Goal: Task Accomplishment & Management: Use online tool/utility

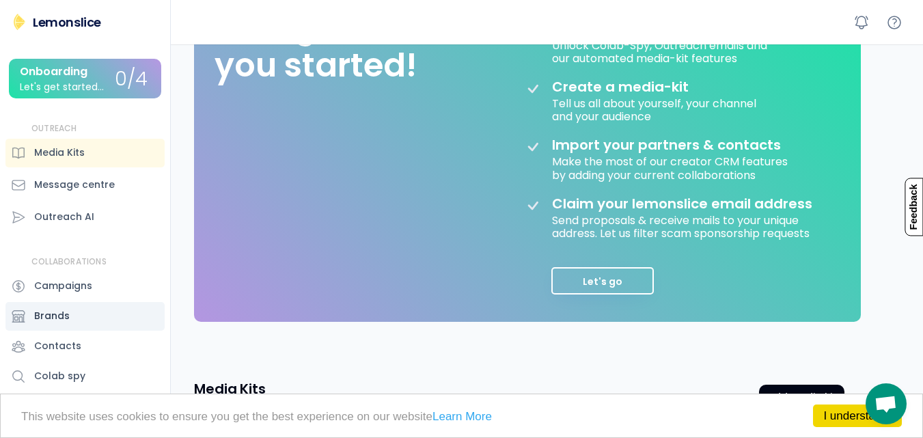
scroll to position [217, 0]
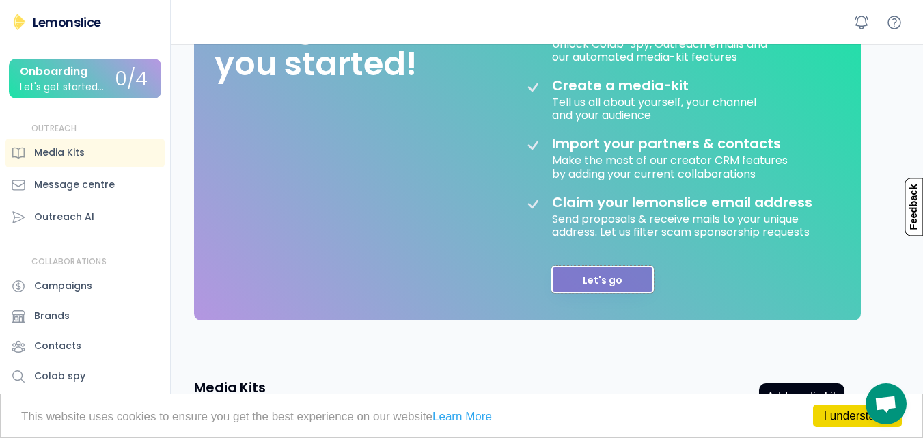
click at [587, 283] on button "Let's go" at bounding box center [602, 279] width 102 height 27
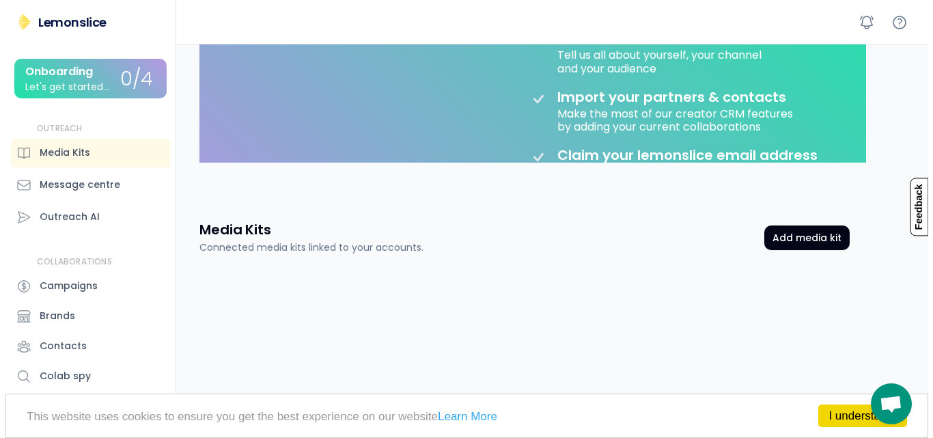
scroll to position [85, 0]
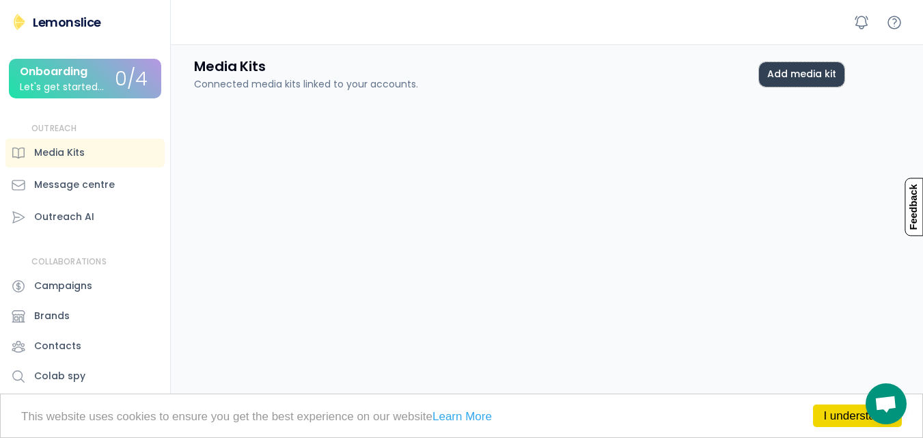
click at [806, 79] on button "Add media kit" at bounding box center [801, 74] width 85 height 25
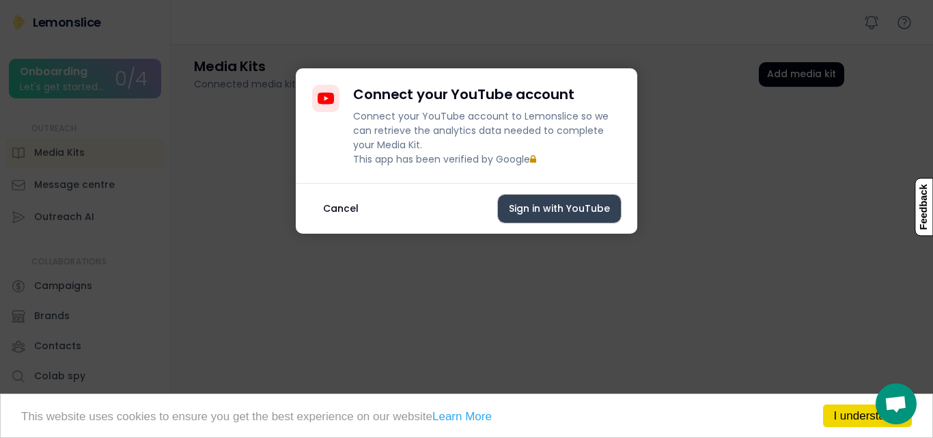
click at [562, 216] on button "Sign in with YouTube" at bounding box center [559, 209] width 123 height 28
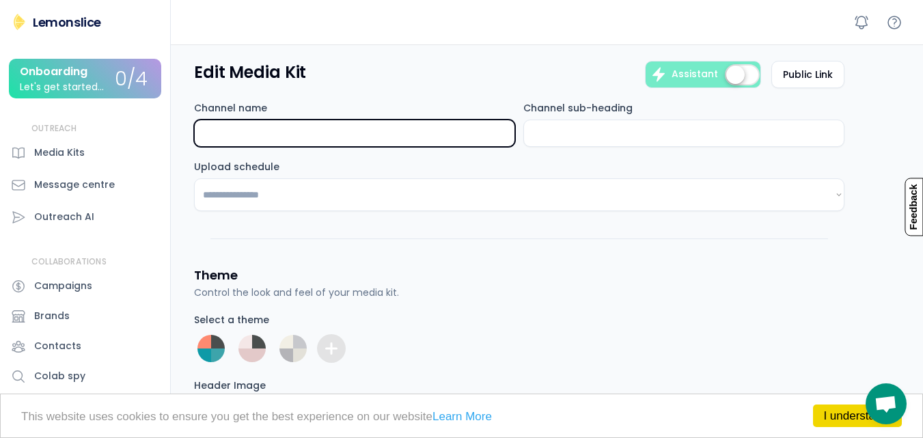
click at [367, 135] on input "input" at bounding box center [354, 133] width 321 height 27
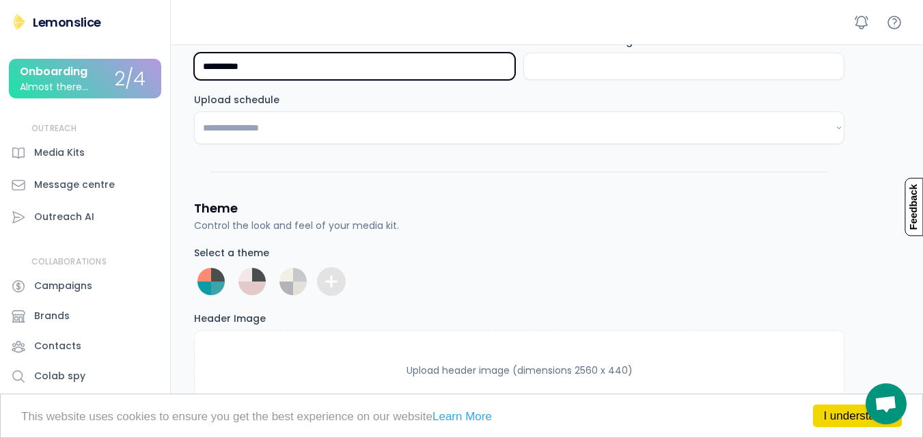
scroll to position [71, 0]
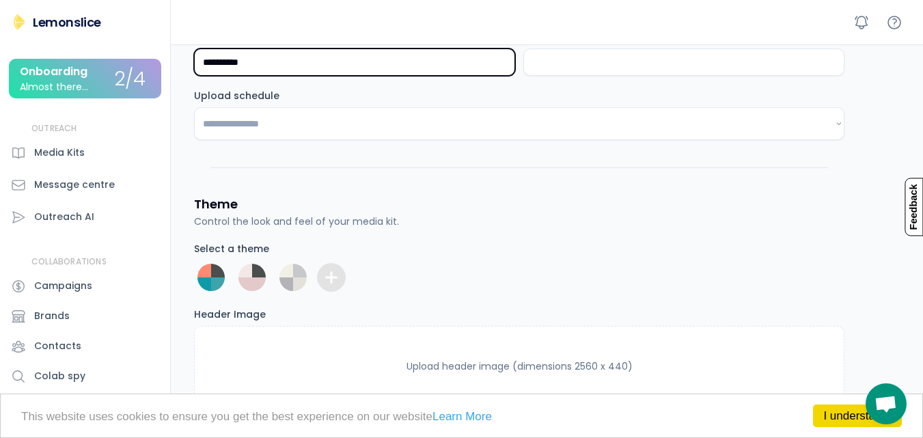
type input "**********"
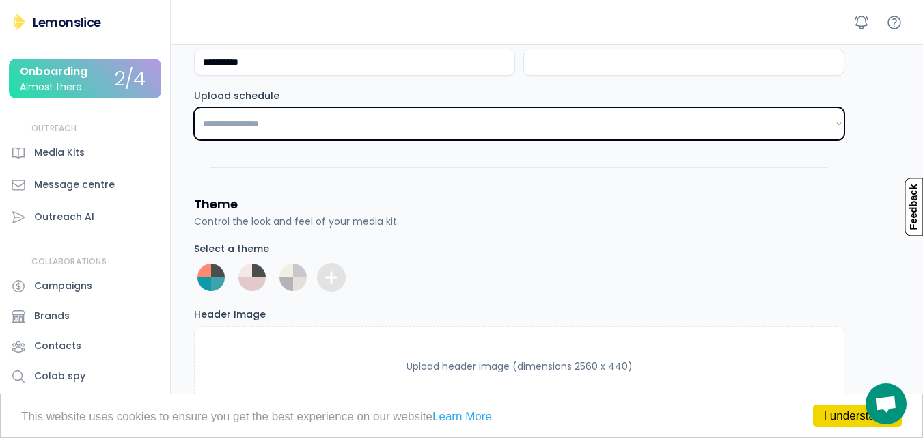
click at [351, 120] on select "**********" at bounding box center [519, 123] width 651 height 33
select select "*******"
click at [194, 107] on select "**********" at bounding box center [519, 123] width 651 height 33
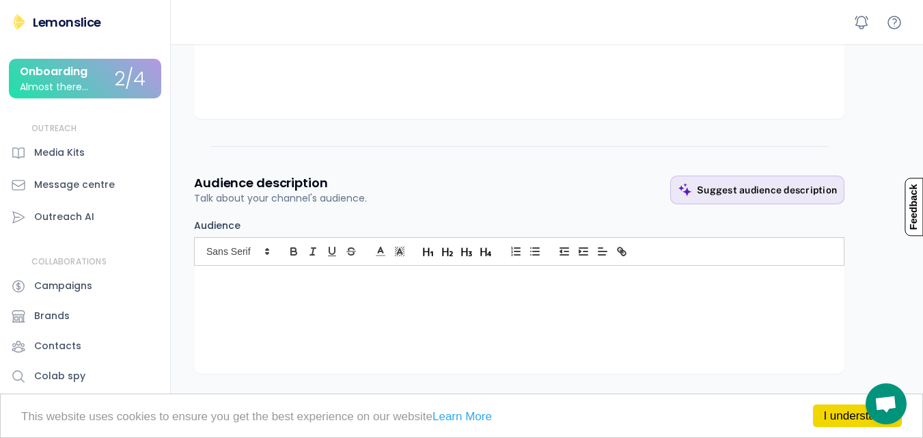
scroll to position [748, 0]
click at [739, 192] on div "Suggest audience description" at bounding box center [767, 192] width 140 height 12
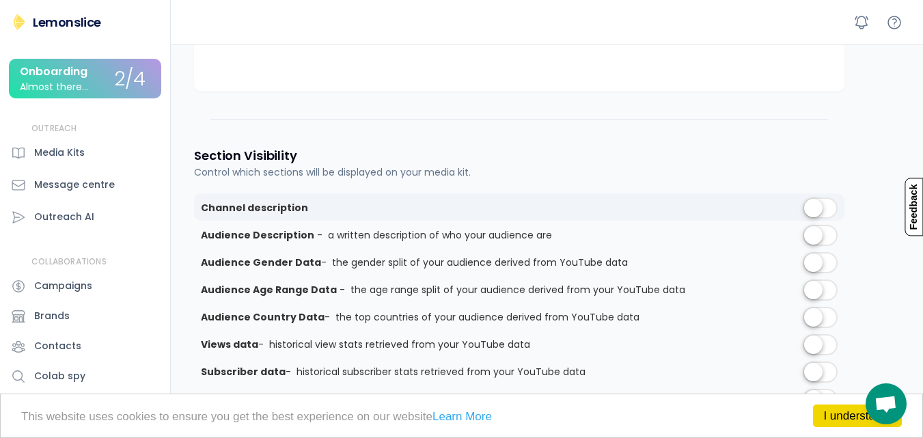
scroll to position [1035, 0]
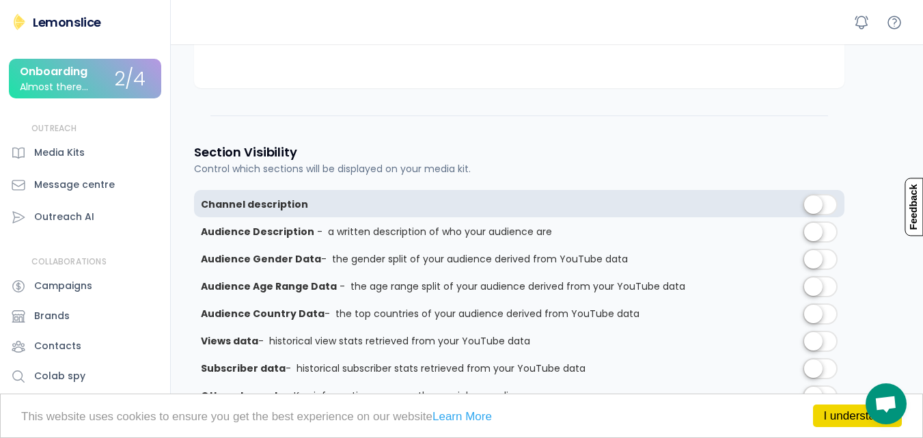
click at [815, 206] on label at bounding box center [820, 206] width 42 height 30
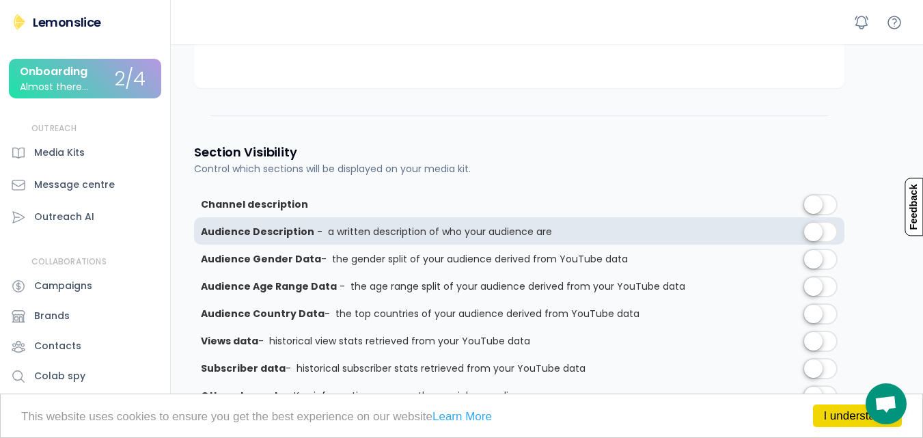
click at [822, 232] on label at bounding box center [820, 233] width 42 height 30
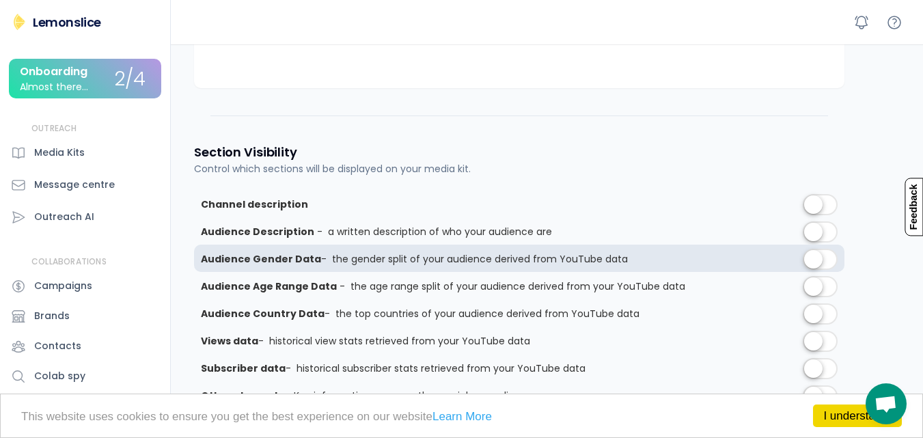
click at [815, 262] on label at bounding box center [820, 260] width 42 height 30
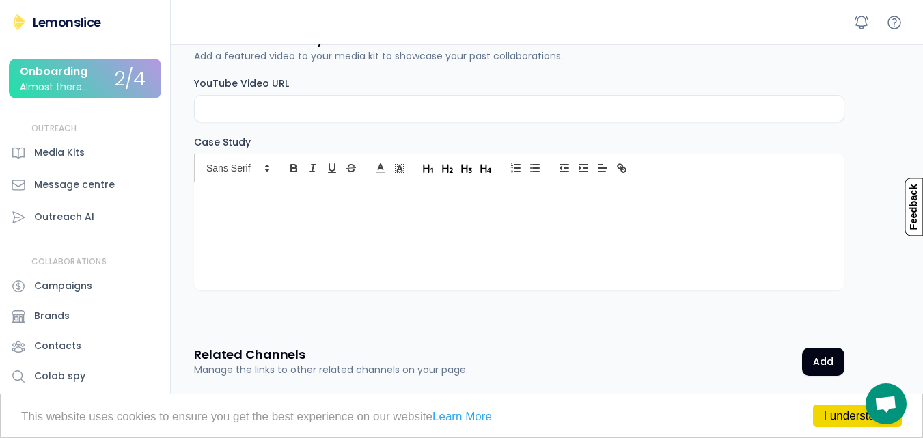
scroll to position [2016, 0]
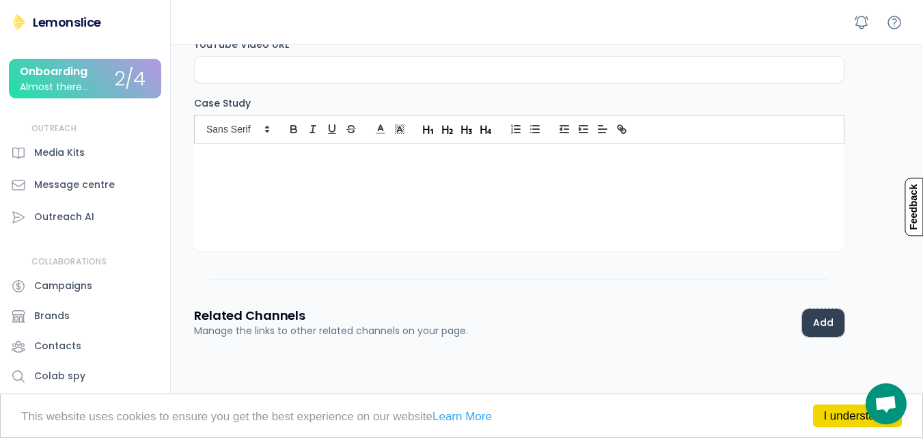
click at [816, 325] on button "Add" at bounding box center [823, 323] width 42 height 28
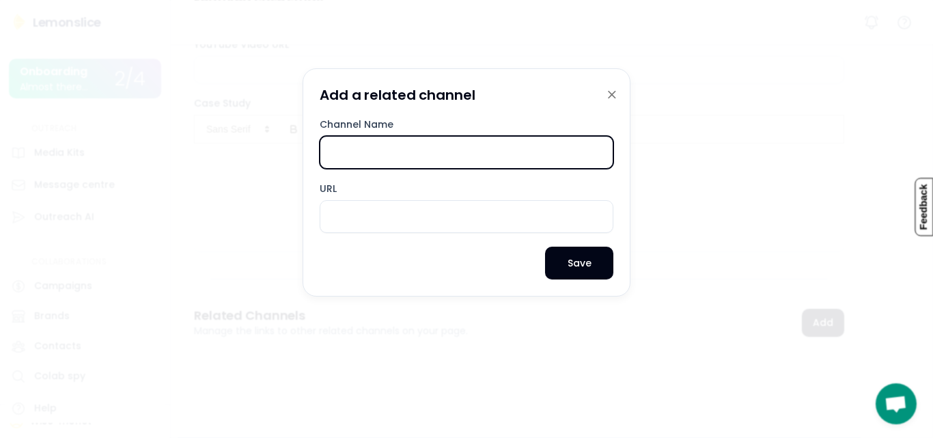
click at [391, 159] on input "input" at bounding box center [467, 152] width 294 height 33
type input "**********"
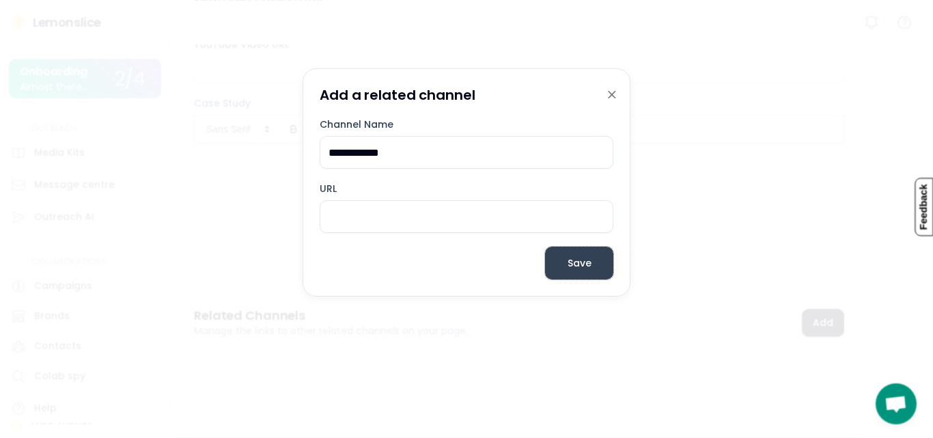
click at [572, 264] on button "Save" at bounding box center [579, 263] width 68 height 33
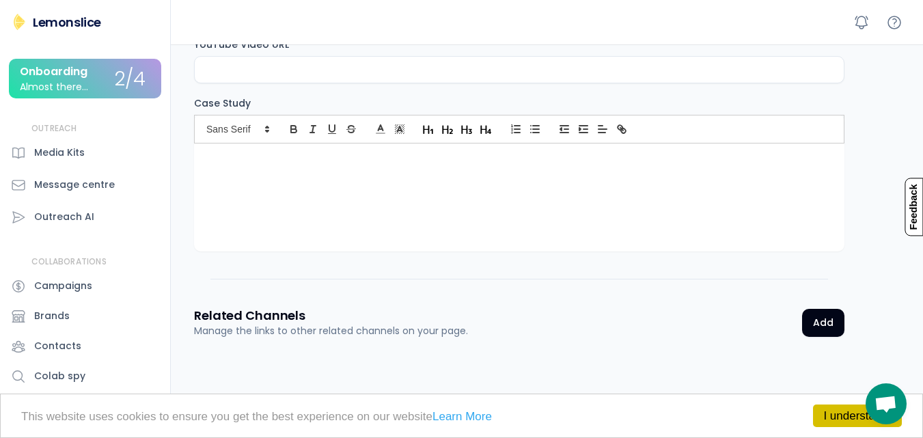
click at [836, 417] on link "I understand!" at bounding box center [857, 416] width 89 height 23
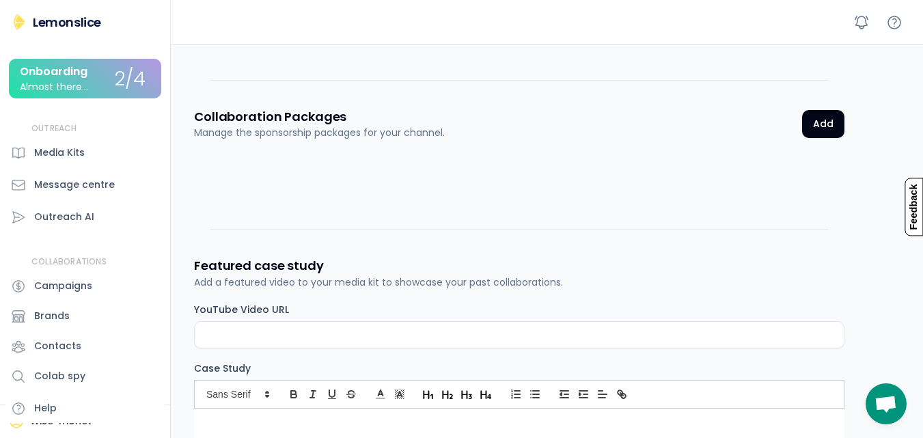
scroll to position [1750, 0]
click at [838, 128] on button "Add" at bounding box center [823, 125] width 42 height 28
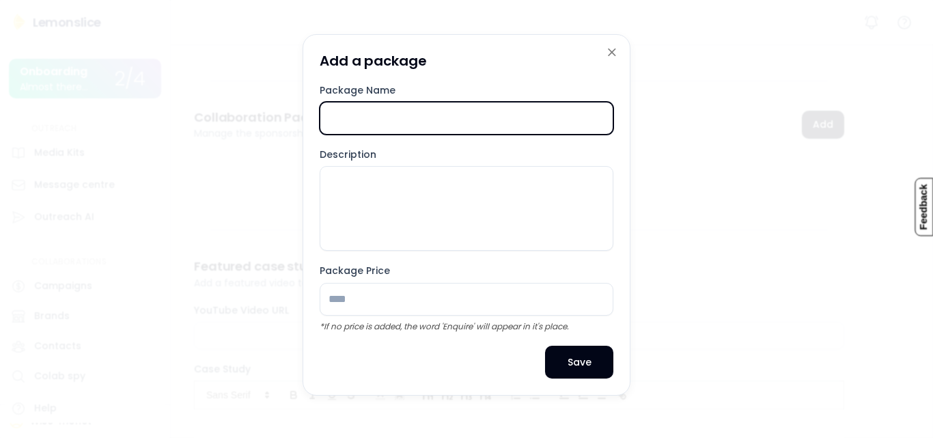
click at [364, 116] on input "input" at bounding box center [467, 118] width 294 height 33
type input "**********"
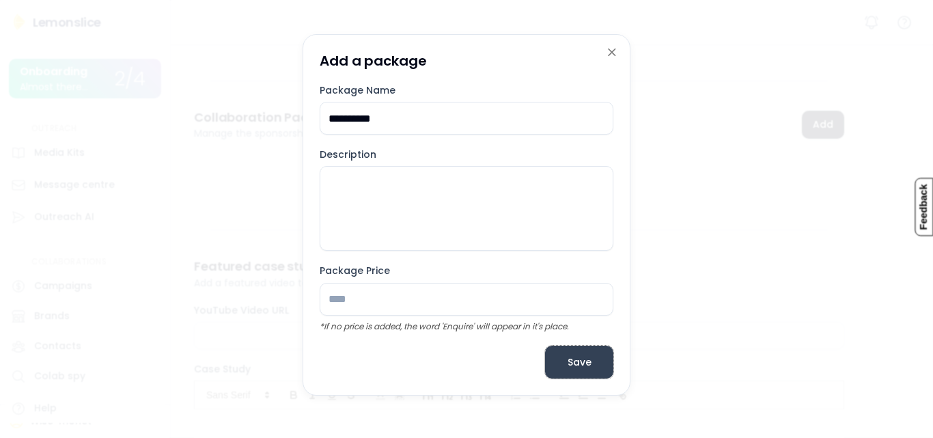
click at [572, 364] on button "Save" at bounding box center [579, 362] width 68 height 33
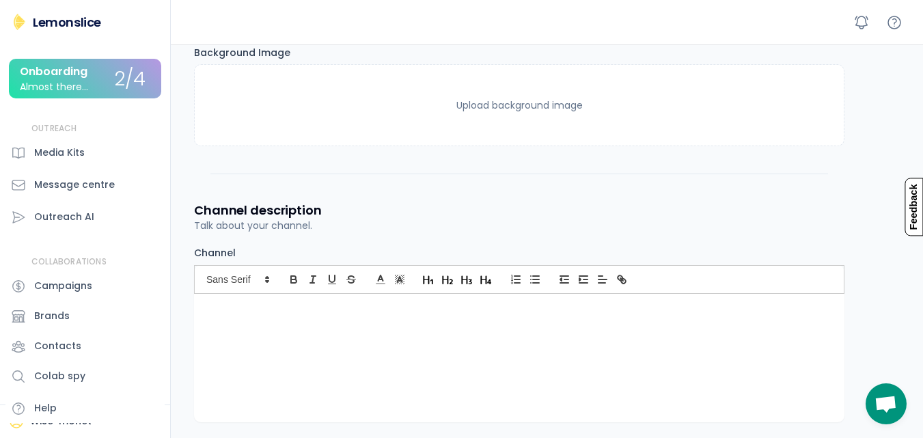
scroll to position [0, 0]
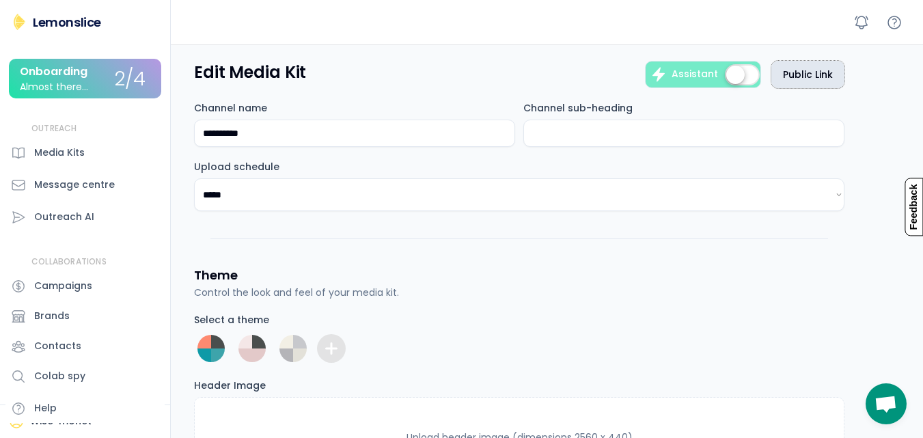
click at [809, 68] on button "Public Link" at bounding box center [807, 74] width 73 height 27
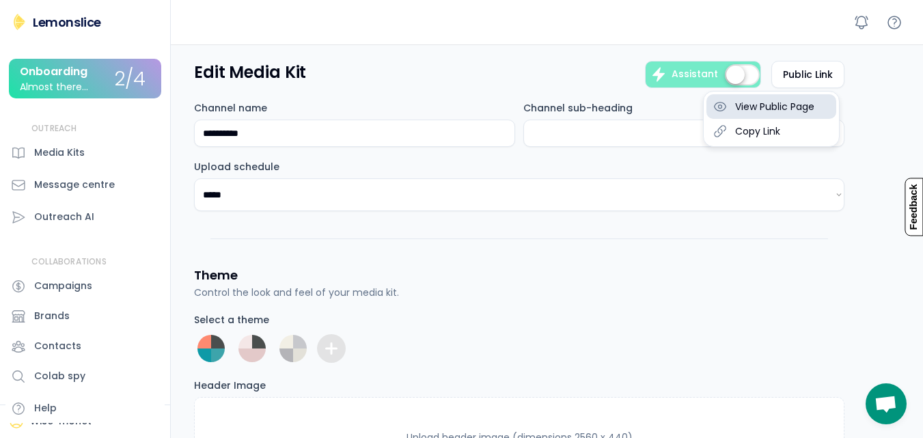
click at [802, 107] on div "View Public Page" at bounding box center [774, 106] width 79 height 12
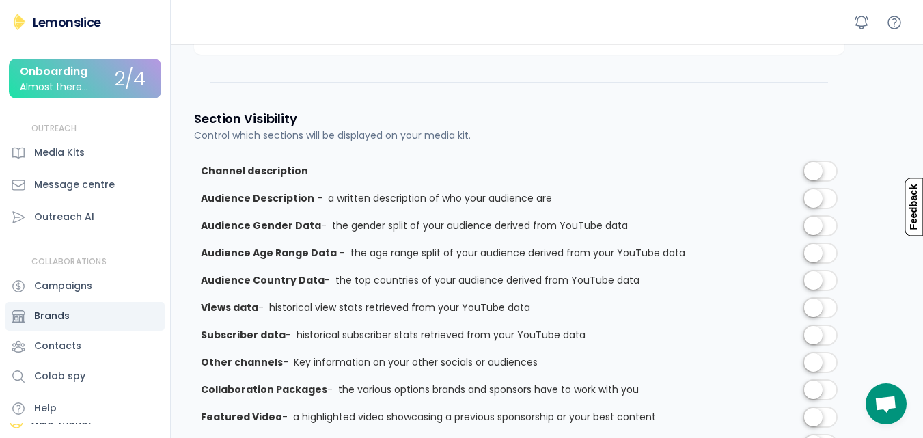
scroll to position [1069, 0]
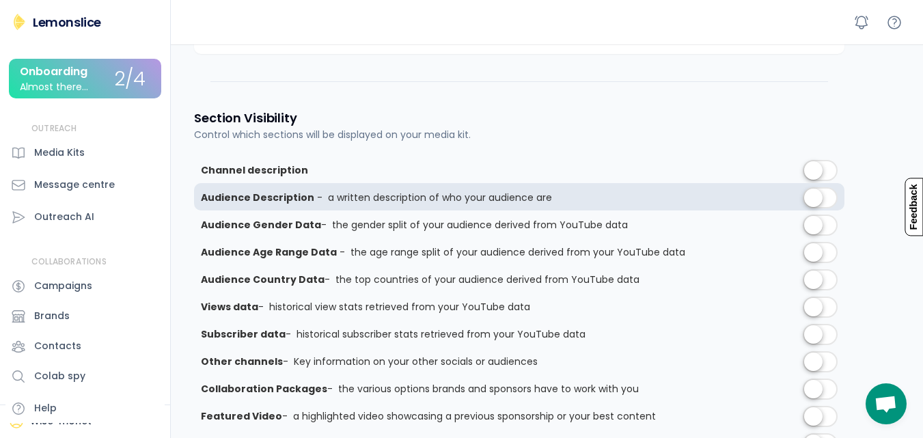
click at [819, 201] on label at bounding box center [820, 199] width 42 height 30
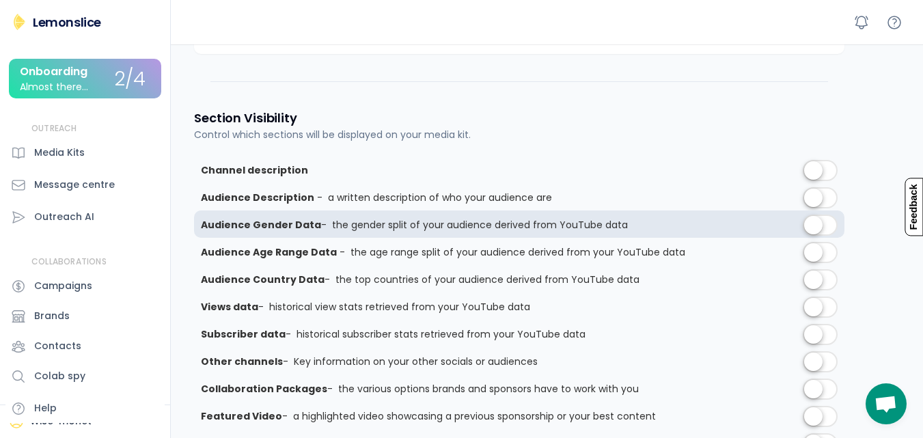
click at [819, 228] on label at bounding box center [820, 226] width 42 height 30
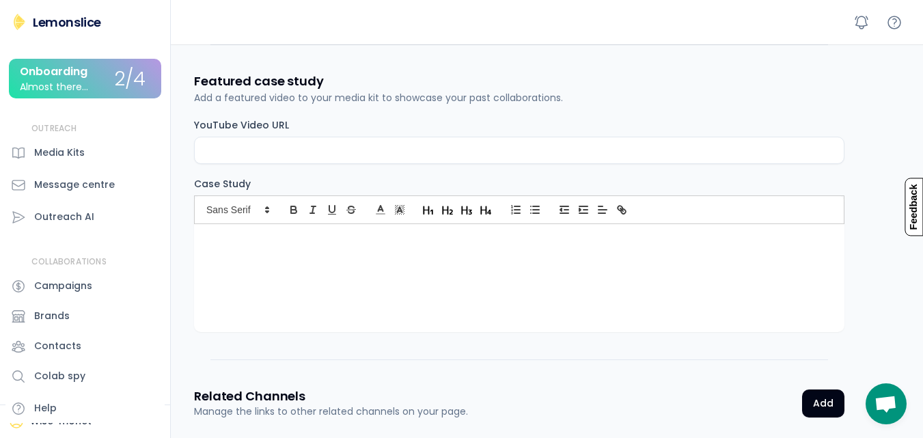
scroll to position [2016, 0]
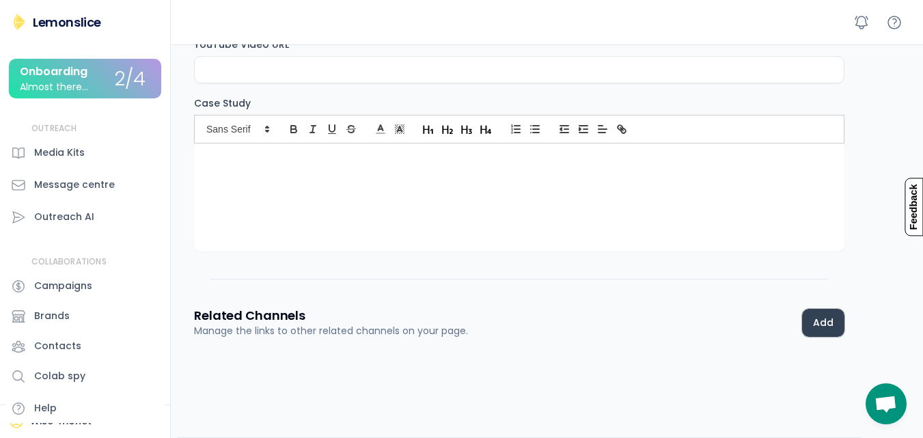
click at [840, 329] on button "Add" at bounding box center [823, 323] width 42 height 28
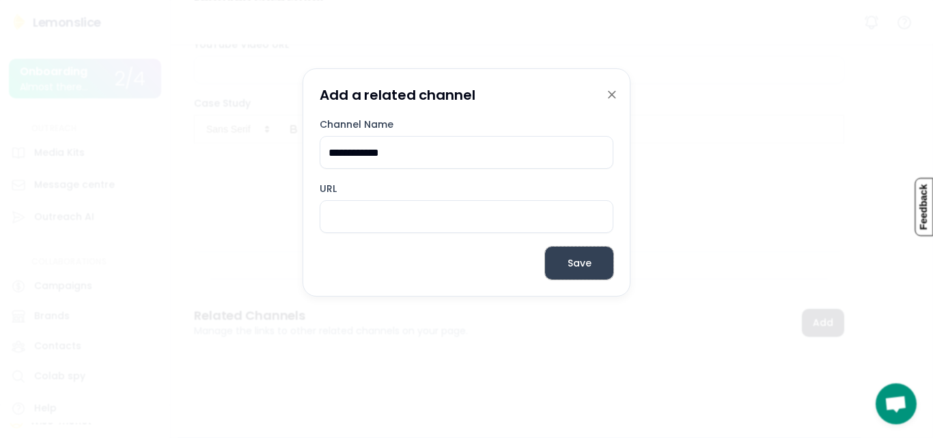
click at [577, 258] on button "Save" at bounding box center [579, 263] width 68 height 33
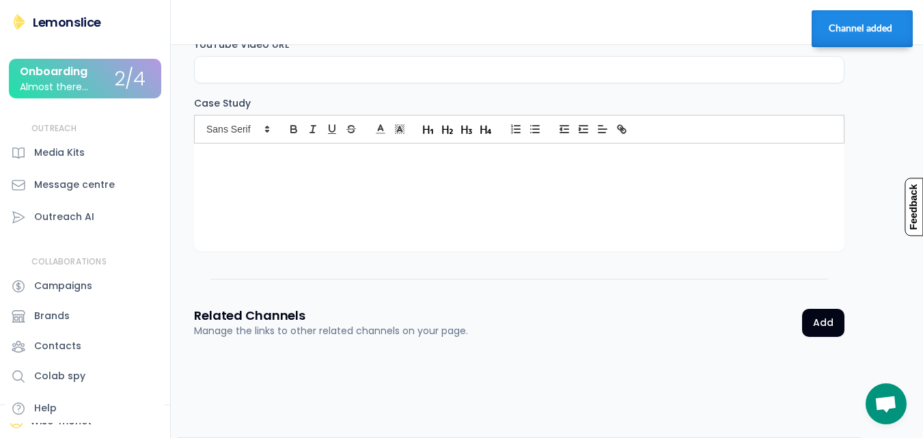
click at [79, 92] on div "Almost there..." at bounding box center [54, 87] width 68 height 10
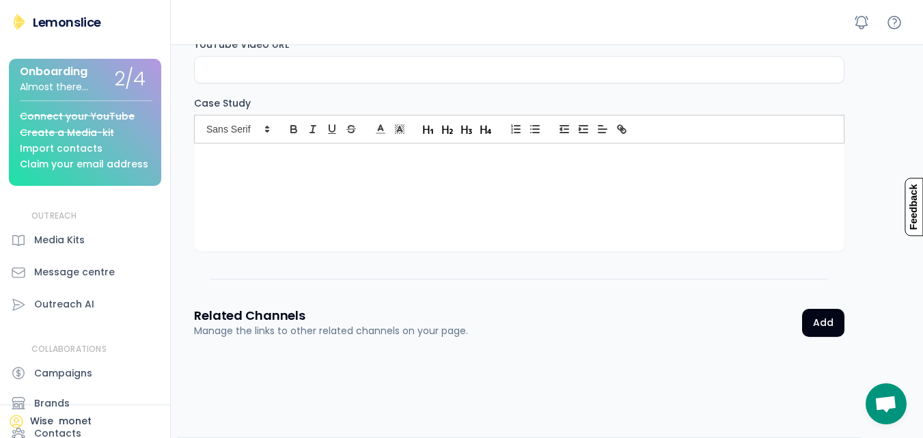
click at [49, 147] on div "Import contacts" at bounding box center [61, 148] width 83 height 10
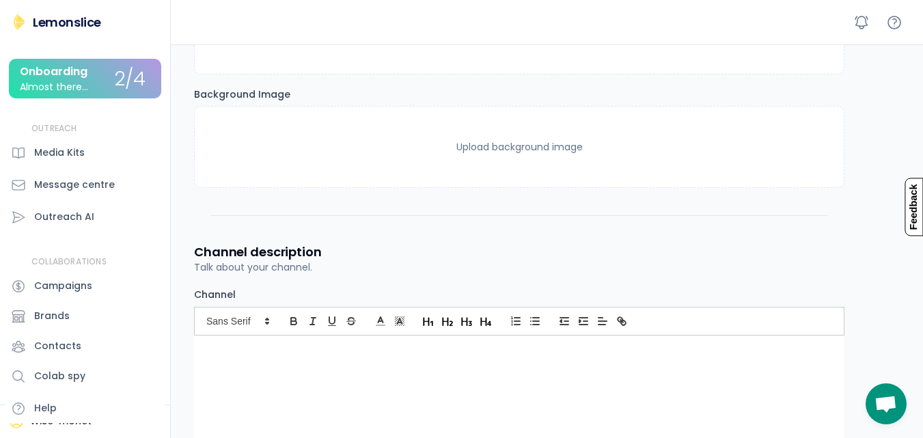
scroll to position [0, 0]
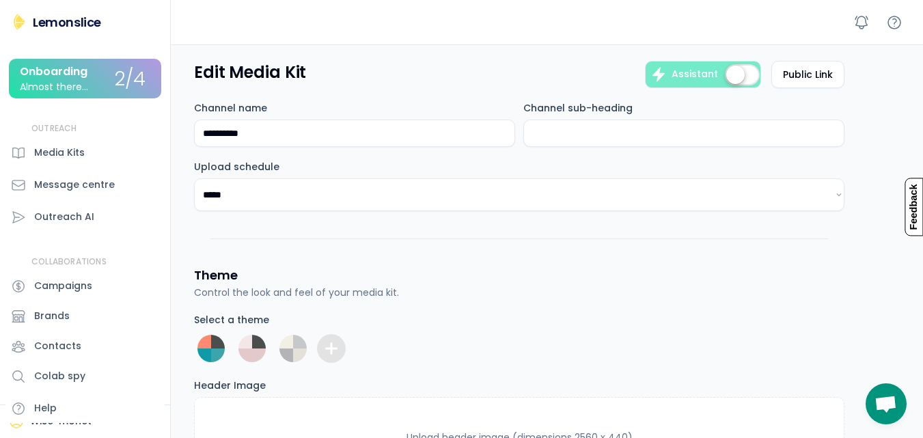
click at [744, 73] on label at bounding box center [743, 76] width 42 height 30
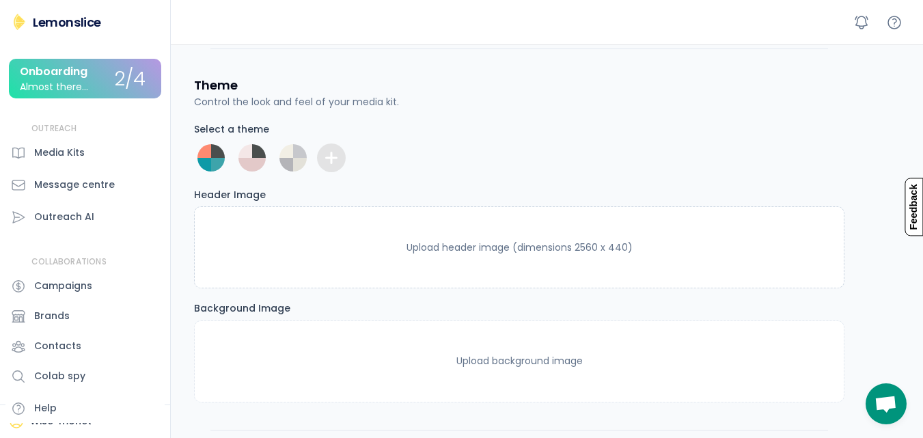
scroll to position [308, 0]
click at [465, 260] on input "file" at bounding box center [519, 248] width 649 height 81
click at [59, 317] on div "Brands" at bounding box center [52, 316] width 36 height 14
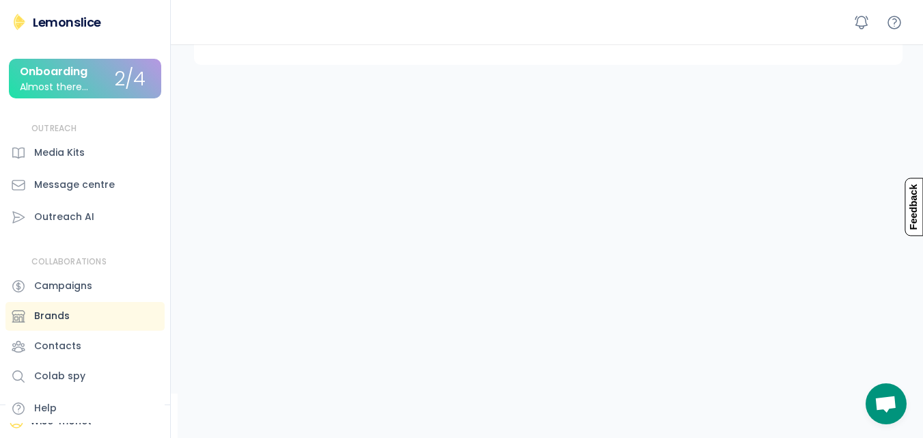
scroll to position [131, 0]
click at [38, 212] on div "Outreach AI" at bounding box center [64, 217] width 60 height 14
select select "**********"
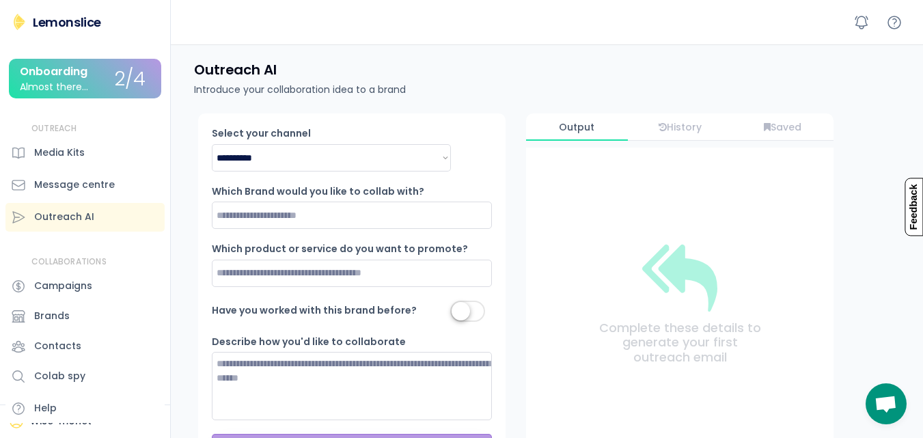
click at [465, 312] on label at bounding box center [468, 312] width 42 height 30
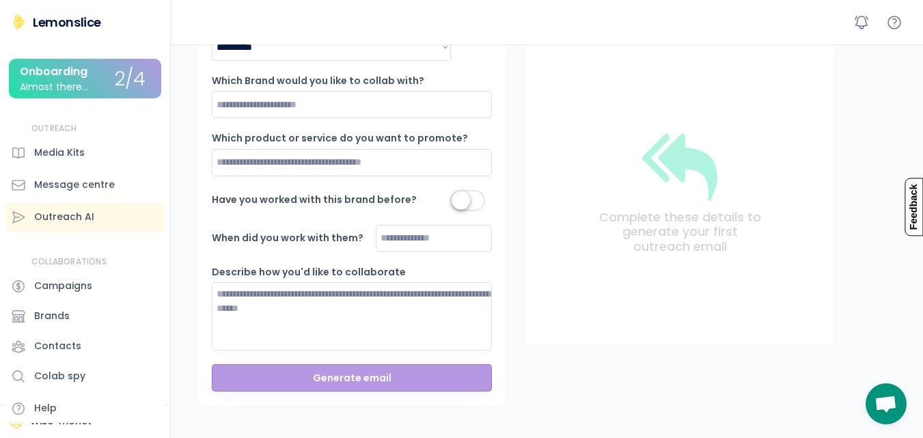
scroll to position [111, 0]
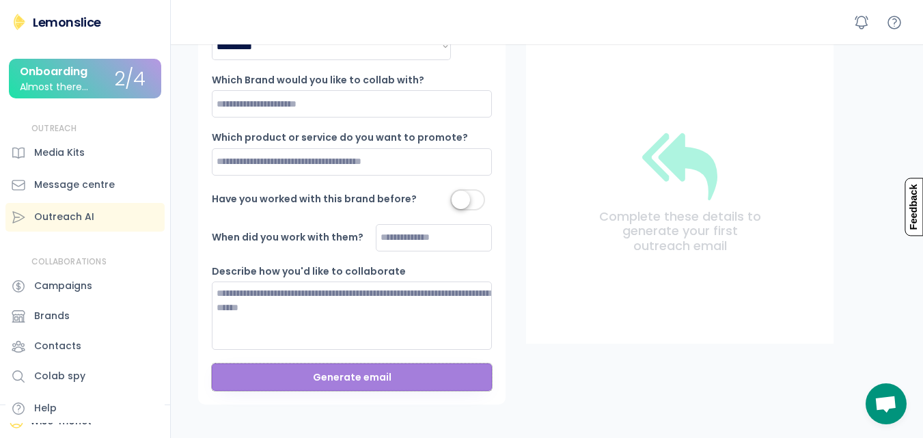
click at [328, 381] on button "Generate email" at bounding box center [352, 377] width 280 height 27
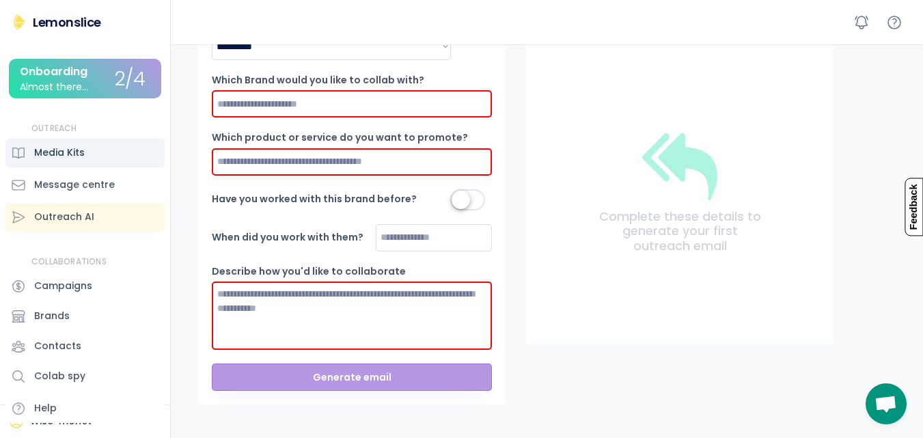
click at [48, 154] on div "Media Kits" at bounding box center [59, 153] width 51 height 14
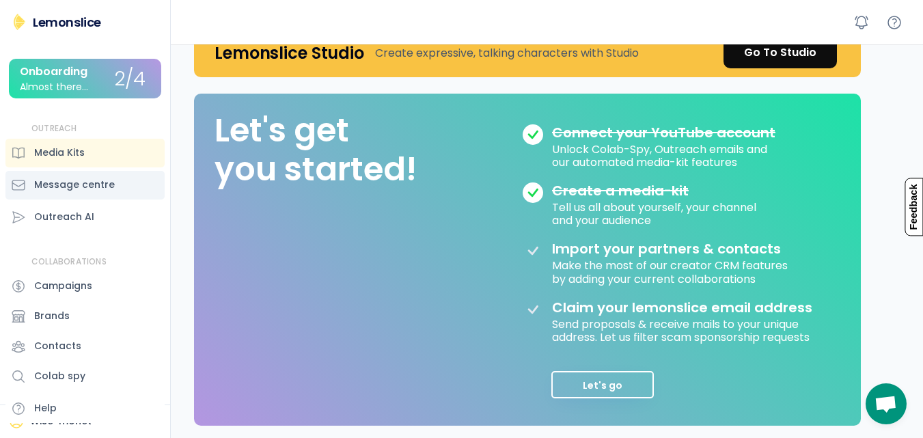
click at [78, 182] on div "Message centre" at bounding box center [74, 185] width 81 height 14
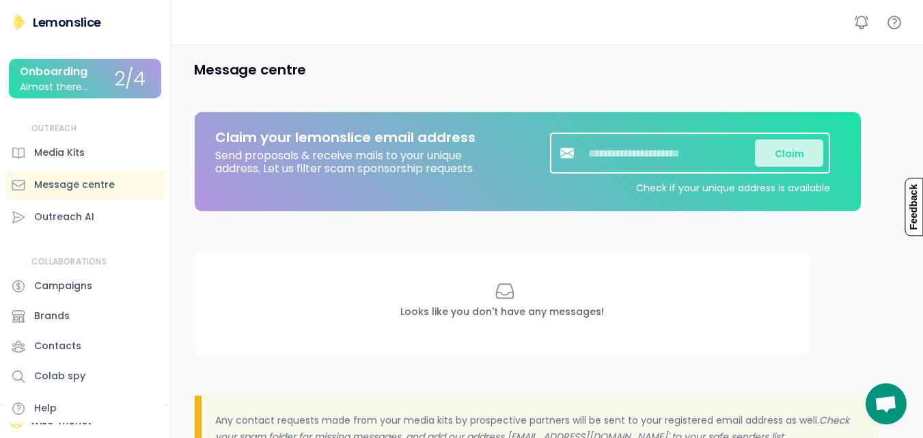
click at [613, 154] on input "input" at bounding box center [669, 152] width 171 height 27
click at [771, 158] on button "Claim" at bounding box center [789, 152] width 68 height 27
click at [722, 156] on input "input" at bounding box center [669, 152] width 171 height 27
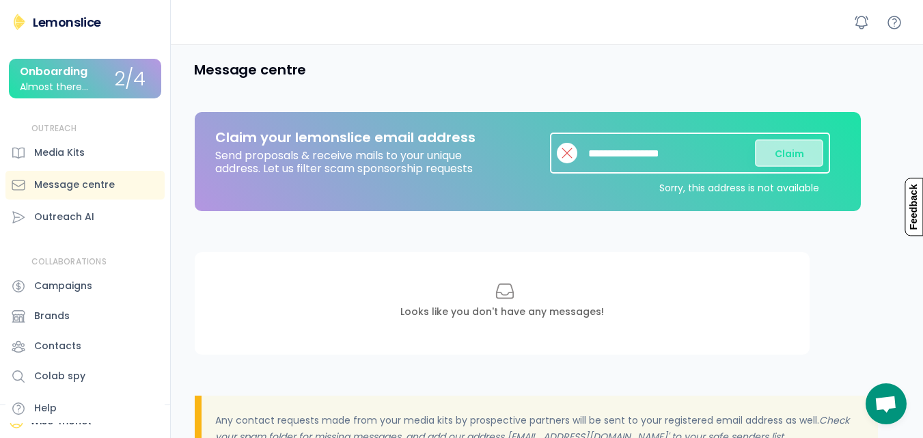
type input "**********"
click at [798, 159] on button "Claim" at bounding box center [789, 152] width 68 height 27
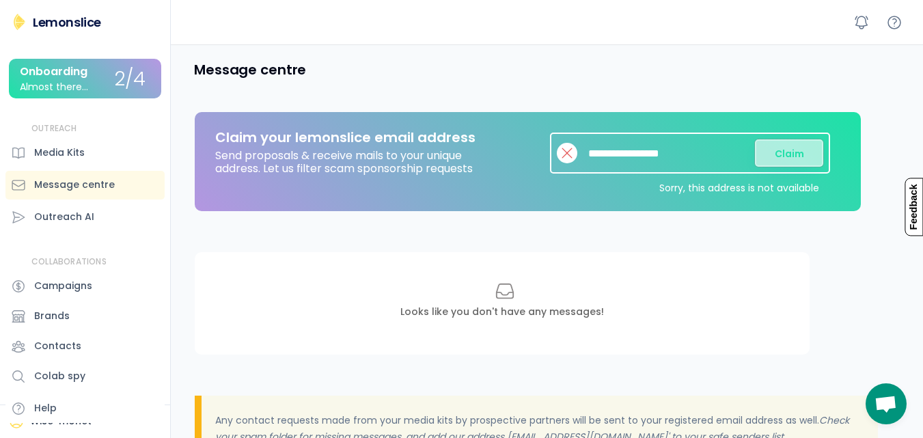
click at [798, 159] on button "Claim" at bounding box center [789, 152] width 68 height 27
click at [594, 154] on input "input" at bounding box center [669, 152] width 171 height 27
click at [590, 152] on input "input" at bounding box center [669, 152] width 171 height 27
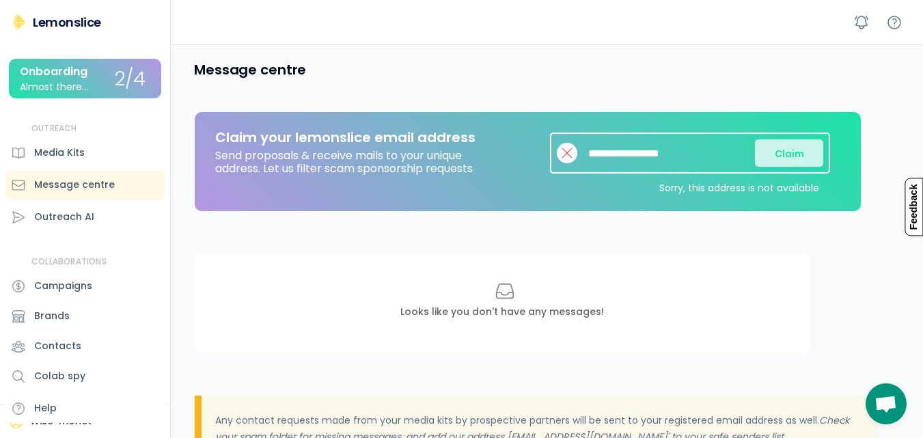
drag, startPoint x: 590, startPoint y: 152, endPoint x: 733, endPoint y: 174, distance: 143.7
click at [733, 174] on div "Claim Sorry, this address is not available" at bounding box center [676, 163] width 307 height 61
click at [684, 156] on input "input" at bounding box center [669, 152] width 171 height 27
type input "**********"
click at [778, 150] on button "Claim" at bounding box center [789, 152] width 68 height 27
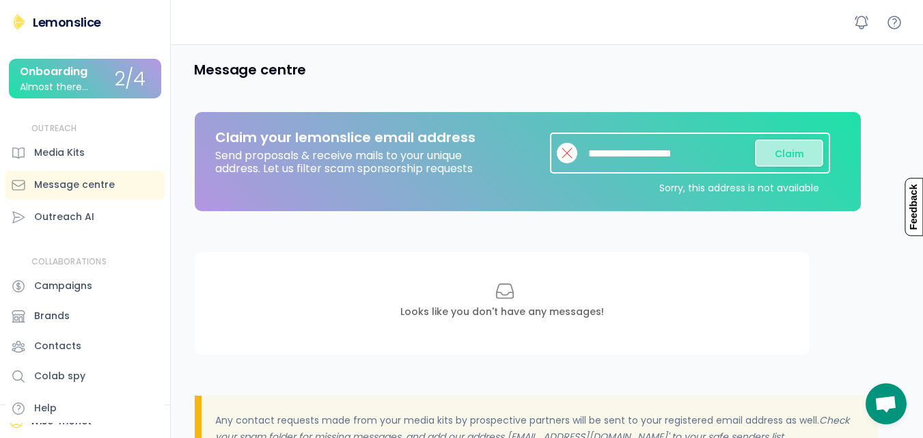
click at [787, 150] on button "Claim" at bounding box center [789, 152] width 68 height 27
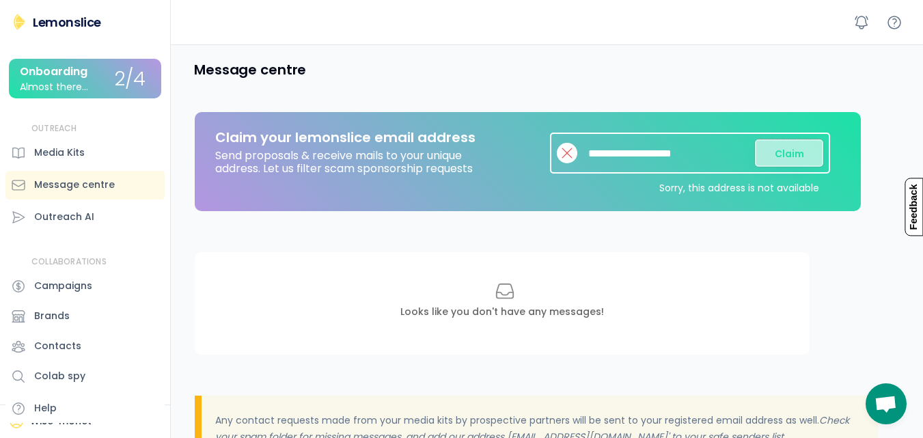
click at [787, 150] on button "Claim" at bounding box center [789, 152] width 68 height 27
click at [512, 323] on div "Looks like you don't have any messages!" at bounding box center [502, 303] width 615 height 102
click at [568, 158] on icon at bounding box center [567, 153] width 14 height 20
click at [569, 148] on icon at bounding box center [567, 153] width 14 height 20
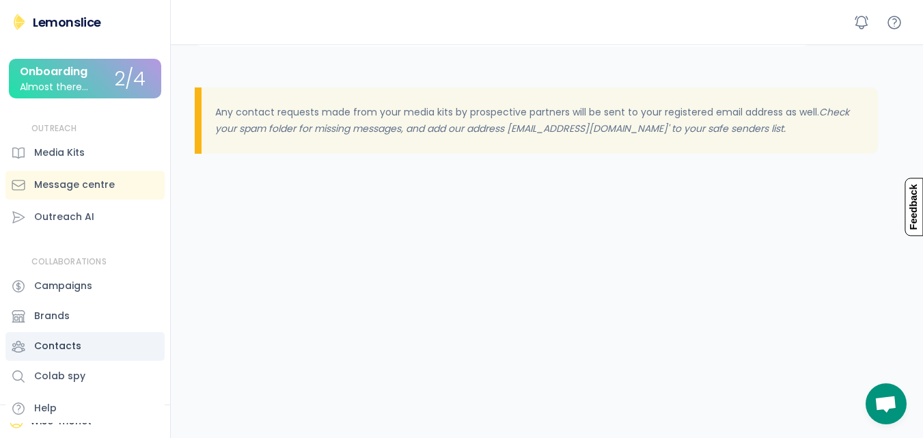
scroll to position [320, 0]
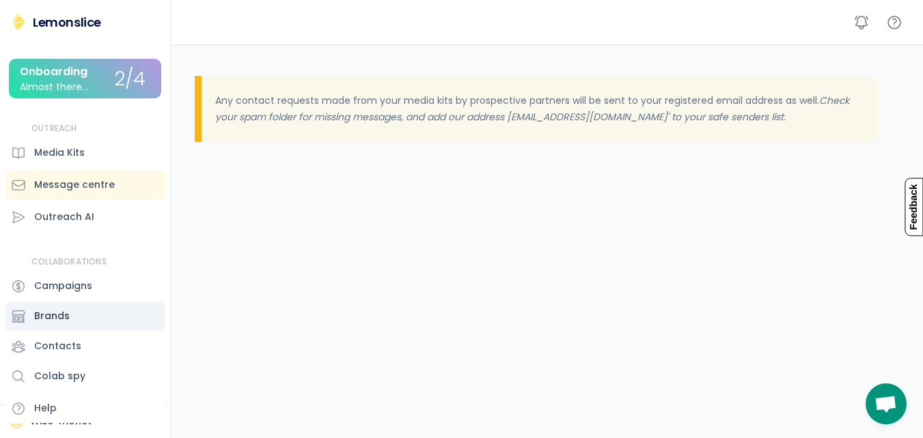
click at [46, 315] on div "Brands" at bounding box center [52, 316] width 36 height 14
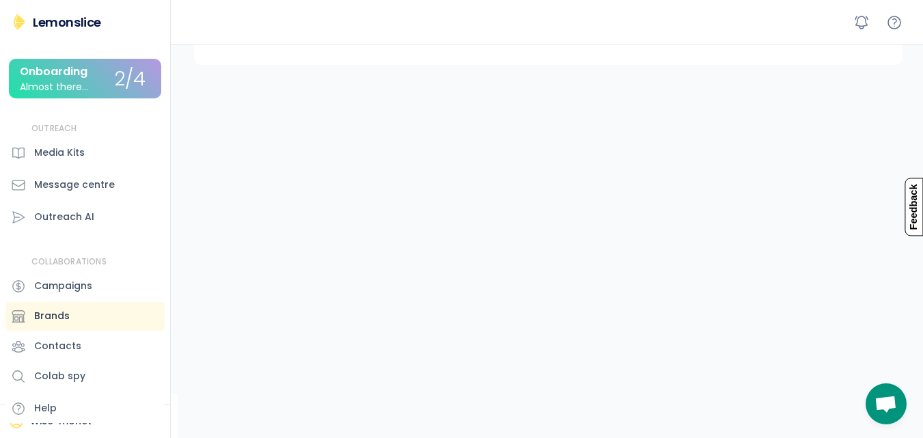
scroll to position [131, 0]
click at [72, 210] on div "Outreach AI" at bounding box center [64, 217] width 60 height 14
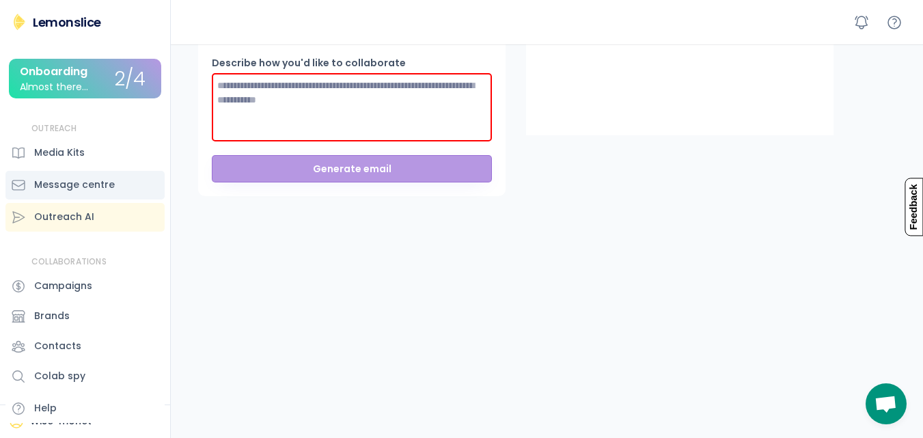
click at [96, 181] on div "Message centre" at bounding box center [74, 185] width 81 height 14
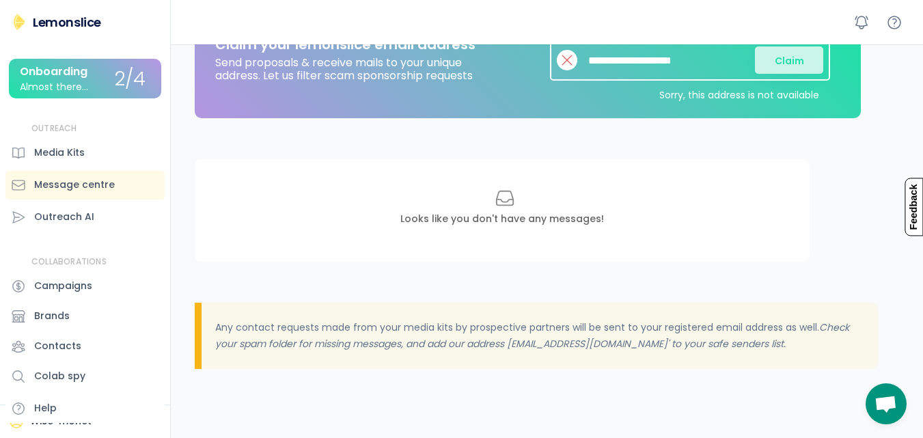
scroll to position [94, 0]
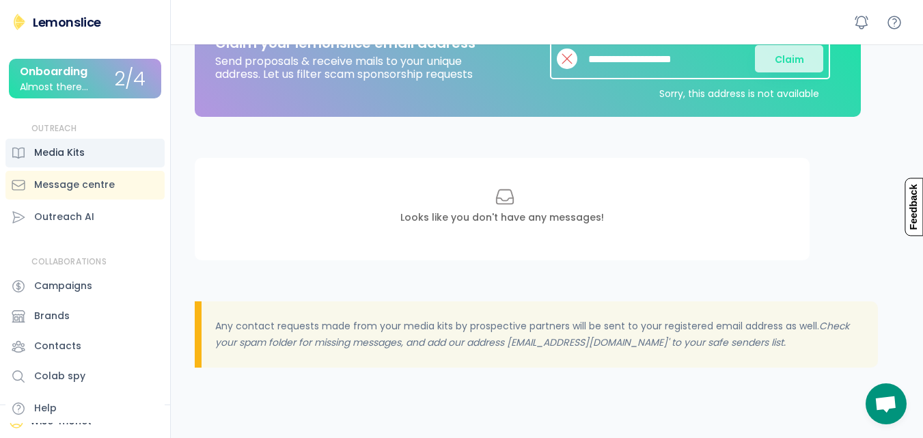
click at [64, 145] on div "Media Kits" at bounding box center [84, 153] width 159 height 29
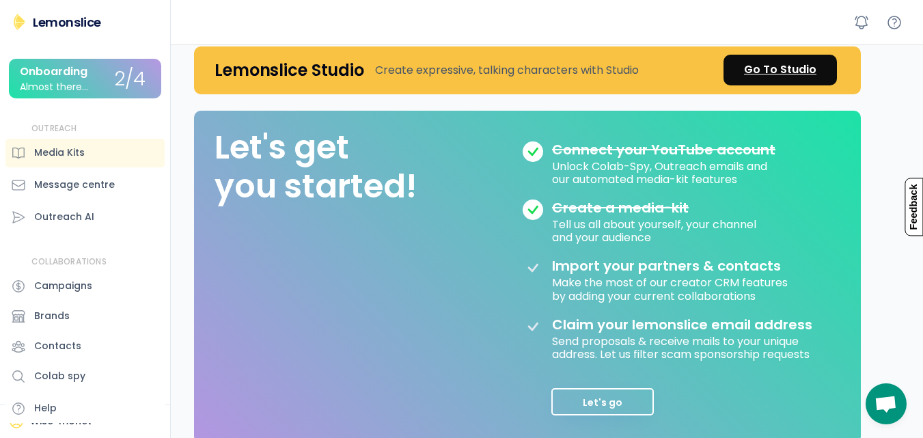
click at [779, 72] on div "Go To Studio" at bounding box center [780, 69] width 72 height 16
